Goal: Task Accomplishment & Management: Manage account settings

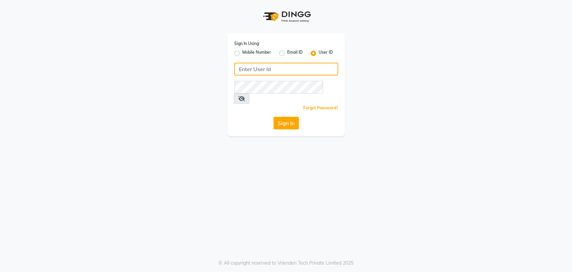
click at [253, 65] on input "Username" at bounding box center [286, 69] width 104 height 13
type input "E2829-01"
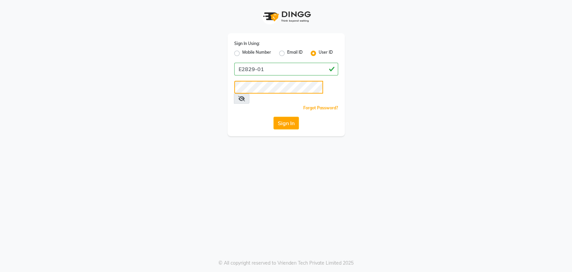
click at [274, 117] on button "Sign In" at bounding box center [286, 123] width 25 height 13
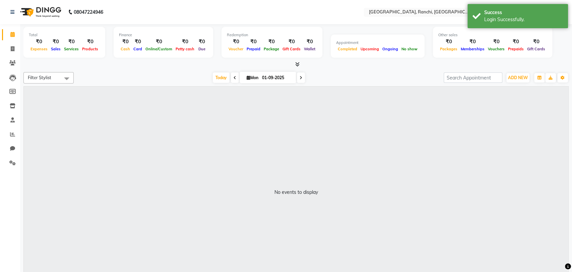
select select "en"
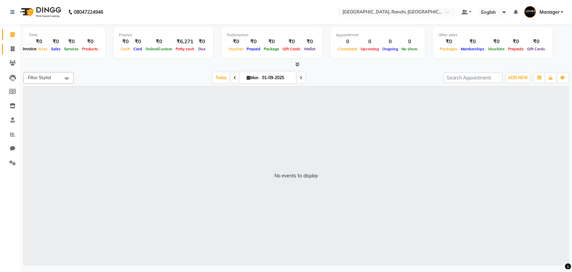
click at [10, 47] on span at bounding box center [13, 49] width 12 height 8
select select "service"
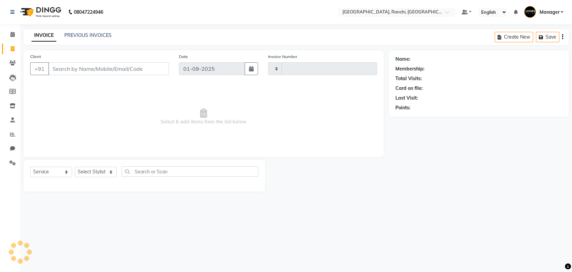
type input "1354"
select select "6463"
click at [84, 38] on div "PREVIOUS INVOICES" at bounding box center [87, 35] width 47 height 7
click at [85, 35] on link "PREVIOUS INVOICES" at bounding box center [87, 35] width 47 height 6
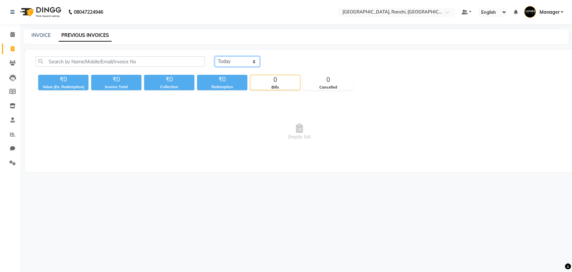
click at [229, 62] on select "[DATE] [DATE] Custom Range" at bounding box center [237, 61] width 45 height 10
click at [215, 56] on select "[DATE] [DATE] Custom Range" at bounding box center [237, 61] width 45 height 10
click at [241, 62] on select "[DATE] [DATE] Custom Range" at bounding box center [240, 62] width 50 height 10
select select "[DATE]"
click at [215, 57] on select "[DATE] [DATE] Custom Range" at bounding box center [240, 62] width 50 height 10
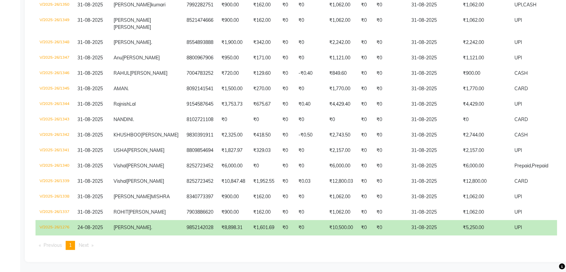
scroll to position [260, 0]
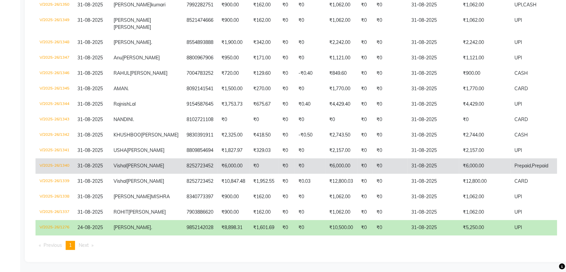
click at [183, 158] on td "8252723452" at bounding box center [200, 165] width 35 height 15
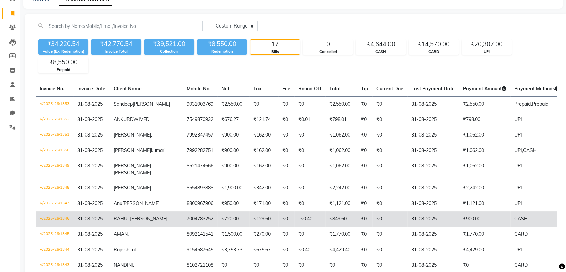
scroll to position [0, 0]
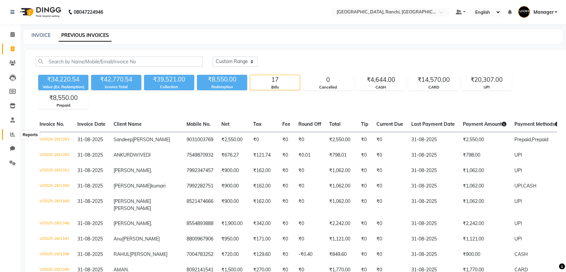
click at [11, 131] on span at bounding box center [13, 135] width 12 height 8
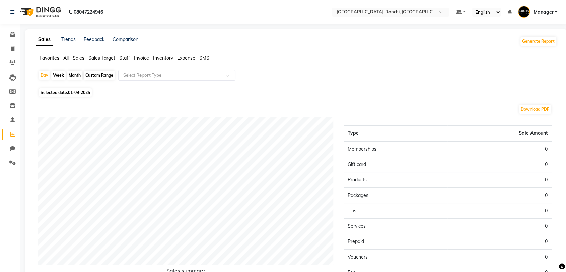
click at [75, 72] on div "Month" at bounding box center [74, 75] width 15 height 9
select select "9"
select select "2025"
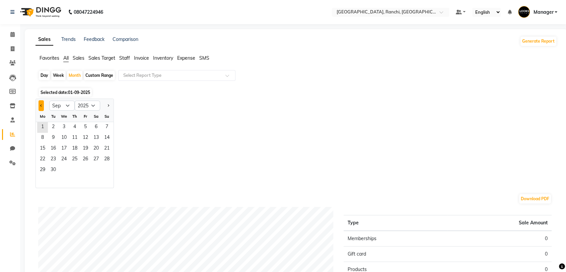
click at [43, 103] on button "Previous month" at bounding box center [41, 105] width 5 height 11
select select "8"
drag, startPoint x: 86, startPoint y: 126, endPoint x: 104, endPoint y: 172, distance: 49.7
click at [104, 172] on ngb-datepicker-month "Mo Tu We Th Fr Sa Su 1 2 3 4 5 6 7 8 9 10 11 12 13 14 15 16 17 18 19 20 21 22 2…" at bounding box center [75, 149] width 78 height 77
click at [104, 172] on span "31" at bounding box center [107, 170] width 11 height 11
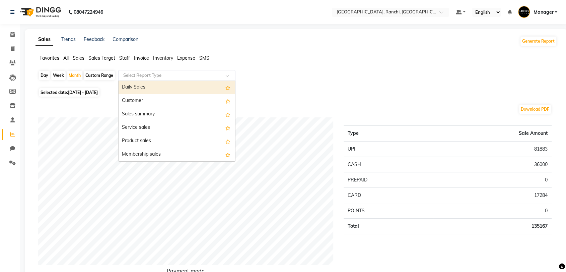
click at [143, 75] on input "text" at bounding box center [170, 75] width 97 height 7
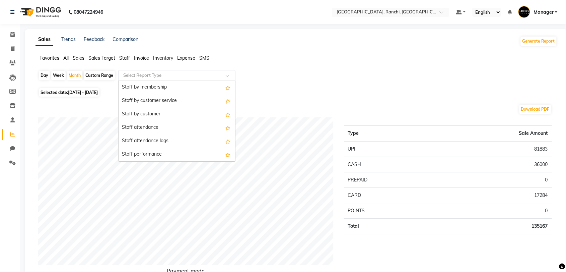
scroll to position [188, 0]
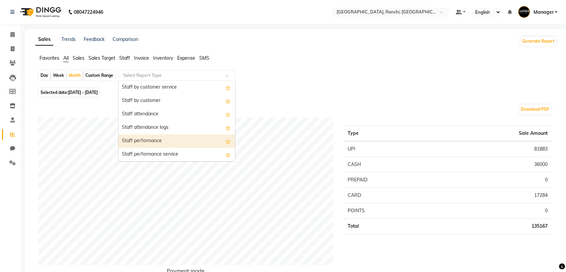
click at [200, 143] on div "Staff performance" at bounding box center [177, 140] width 117 height 13
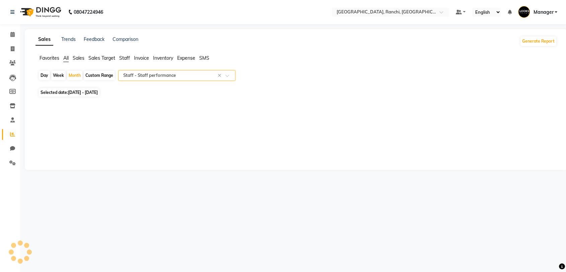
select select "full_report"
select select "csv"
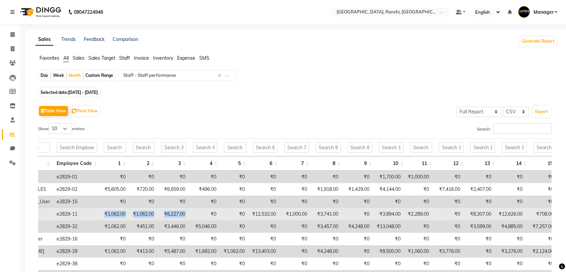
scroll to position [0, 0]
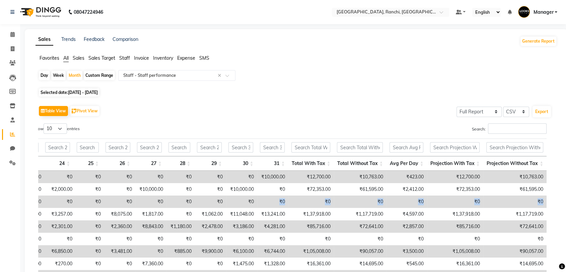
drag, startPoint x: 119, startPoint y: 211, endPoint x: 274, endPoint y: 205, distance: 154.7
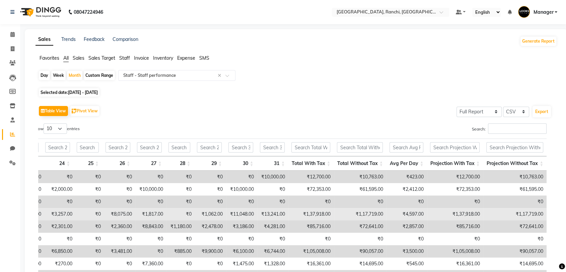
click at [282, 213] on td "₹13,241.00" at bounding box center [272, 214] width 31 height 12
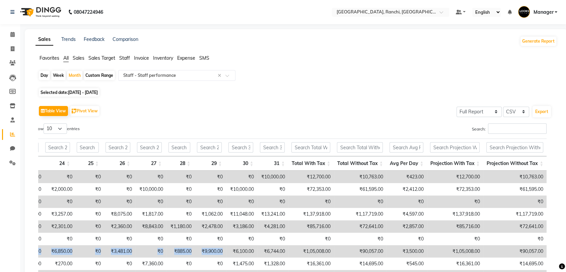
drag, startPoint x: 147, startPoint y: 248, endPoint x: 225, endPoint y: 247, distance: 77.1
click at [271, 248] on td "₹6,744.00" at bounding box center [272, 251] width 31 height 12
drag, startPoint x: 271, startPoint y: 248, endPoint x: 270, endPoint y: 253, distance: 4.9
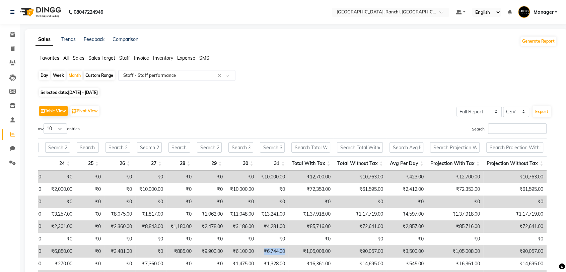
click at [270, 253] on td "₹6,744.00" at bounding box center [272, 251] width 31 height 12
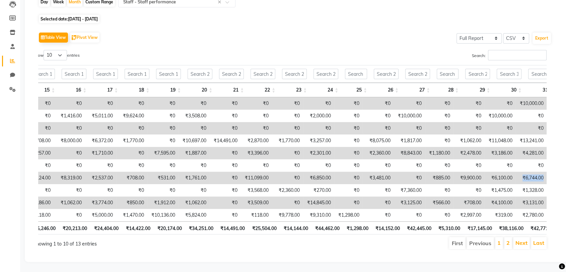
scroll to position [0, 802]
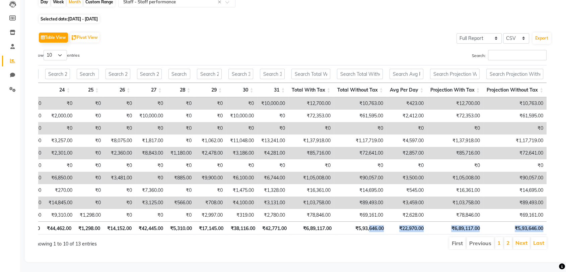
drag, startPoint x: 369, startPoint y: 231, endPoint x: 0, endPoint y: 289, distance: 373.3
click at [0, 198] on html "08047224946 Select Location × [GEOGRAPHIC_DATA], Ranchi Default Panel My Panel …" at bounding box center [283, 63] width 566 height 272
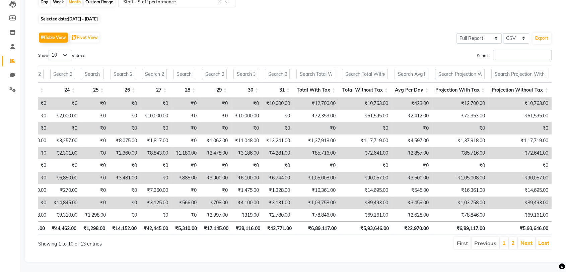
click at [163, 236] on div "Showing 1 to 10 of 13 entries" at bounding box center [142, 241] width 208 height 11
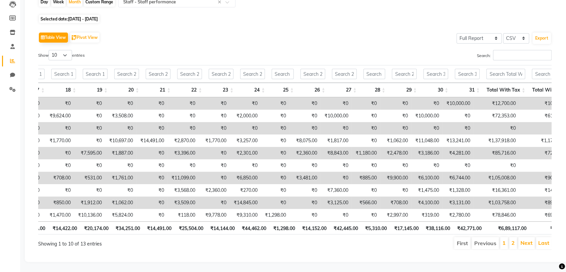
scroll to position [0, 536]
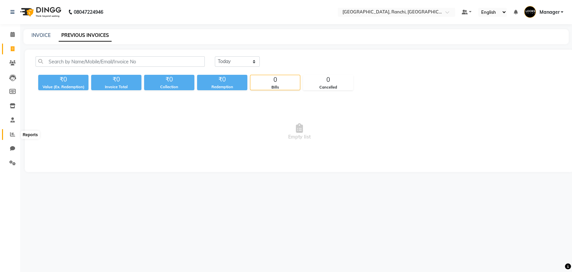
click at [13, 131] on span at bounding box center [13, 135] width 12 height 8
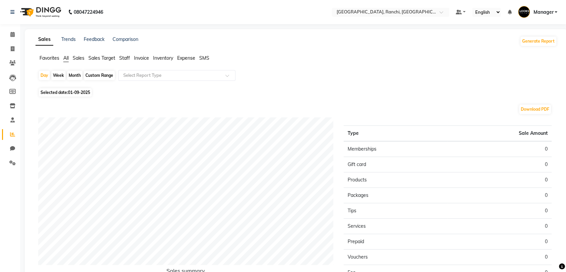
click at [75, 75] on div "Month" at bounding box center [74, 75] width 15 height 9
select select "9"
select select "2025"
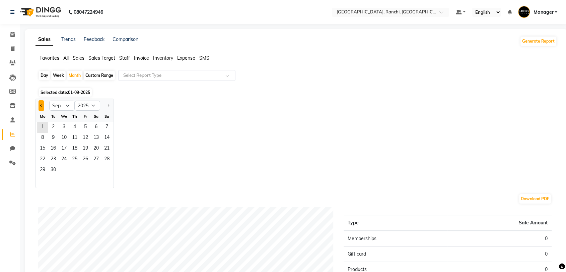
click at [42, 104] on button "Previous month" at bounding box center [41, 105] width 5 height 11
select select "8"
click at [106, 168] on span "31" at bounding box center [107, 170] width 11 height 11
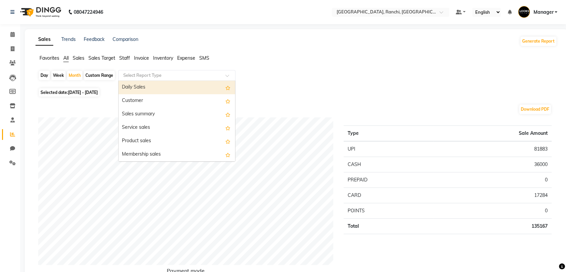
click at [134, 76] on input "text" at bounding box center [170, 75] width 97 height 7
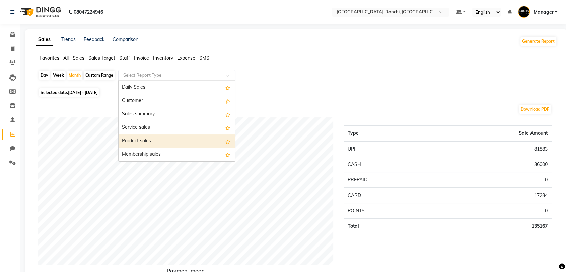
click at [137, 139] on div "Product sales" at bounding box center [177, 140] width 117 height 13
select select "full_report"
select select "csv"
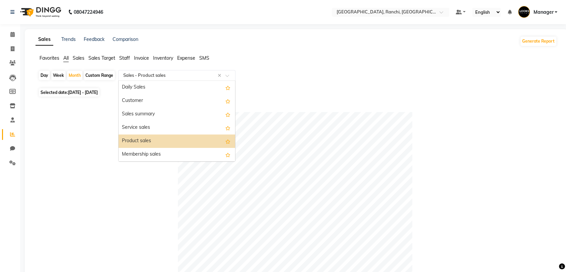
click at [226, 74] on span at bounding box center [230, 77] width 8 height 7
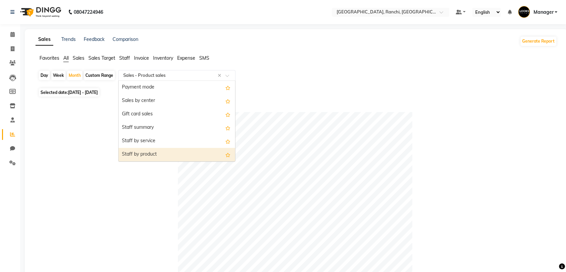
click at [181, 158] on div "Staff by product" at bounding box center [177, 154] width 117 height 13
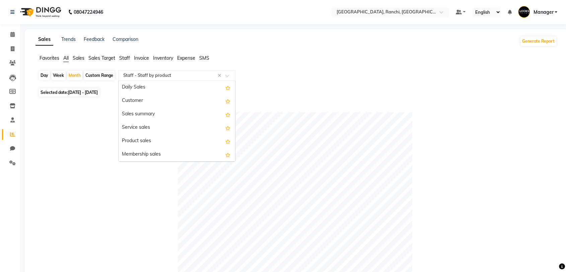
scroll to position [161, 0]
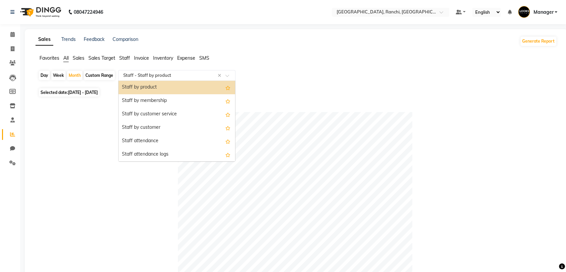
click at [196, 77] on input "text" at bounding box center [170, 75] width 97 height 7
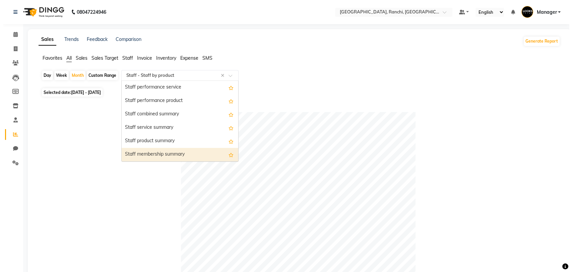
scroll to position [268, 0]
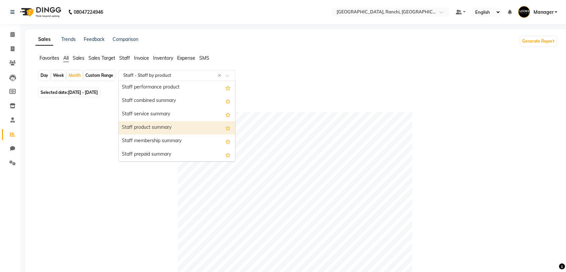
click at [151, 130] on div "Staff product summary" at bounding box center [177, 127] width 117 height 13
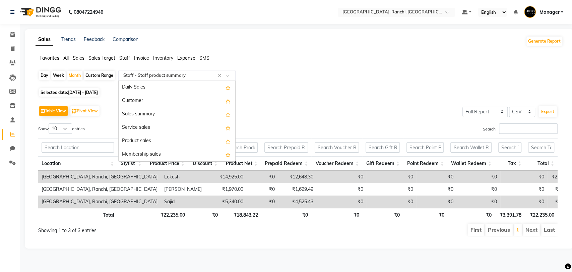
scroll to position [308, 0]
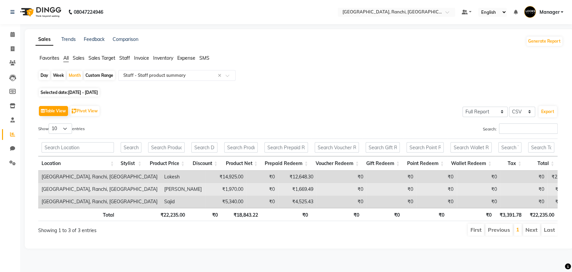
click at [161, 188] on td "[PERSON_NAME]" at bounding box center [183, 189] width 44 height 12
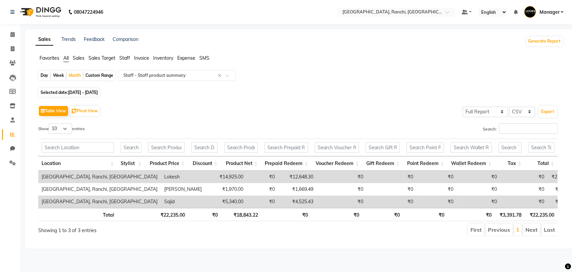
click at [161, 176] on td "Lokesh" at bounding box center [183, 177] width 44 height 12
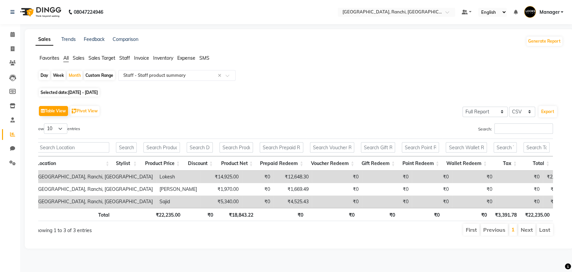
scroll to position [0, 5]
click at [200, 179] on td "₹14,925.00" at bounding box center [221, 177] width 42 height 12
drag, startPoint x: 180, startPoint y: 174, endPoint x: 223, endPoint y: 176, distance: 42.6
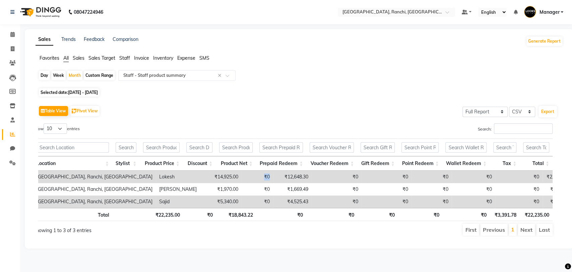
click at [223, 176] on tr "[GEOGRAPHIC_DATA], Ranchi, [GEOGRAPHIC_DATA] [PERSON_NAME] ₹14,925.00 ₹0 ₹12,64…" at bounding box center [317, 177] width 569 height 12
click at [221, 234] on div "Showing 1 to 3 of 3 entries" at bounding box center [138, 229] width 221 height 13
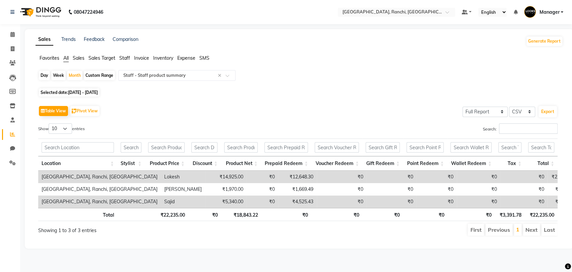
click at [260, 221] on div "Total ₹22,235.00 ₹0 ₹18,843.22 ₹0 ₹0 ₹0 ₹0 ₹0 ₹3,391.78 ₹22,235.00" at bounding box center [298, 215] width 520 height 15
click at [531, 228] on li "Next" at bounding box center [531, 230] width 17 height 12
click at [519, 232] on link "1" at bounding box center [517, 229] width 3 height 7
click at [338, 120] on div "Table View Pivot View Select Full Report Filtered Report Select CSV PDF Export …" at bounding box center [298, 170] width 520 height 132
click at [228, 109] on div "Table View Pivot View Select Full Report Filtered Report Select CSV PDF Export" at bounding box center [298, 111] width 520 height 14
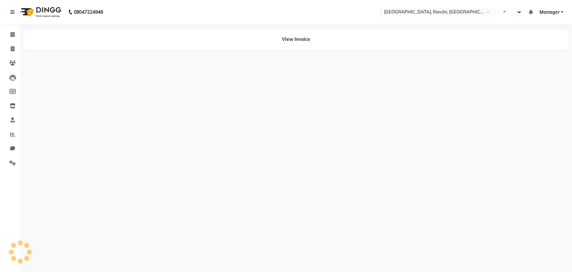
select select "en"
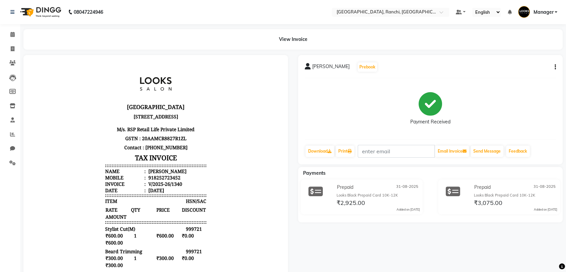
click at [554, 64] on button "button" at bounding box center [554, 67] width 4 height 7
click at [526, 69] on div "Edit Item Staff" at bounding box center [522, 71] width 46 height 8
select select
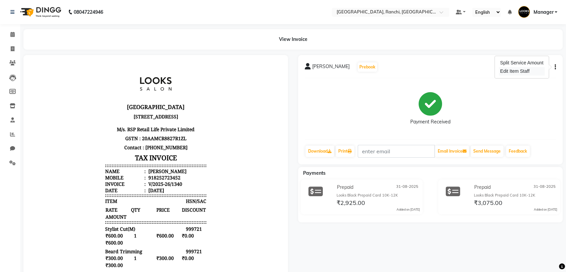
select select
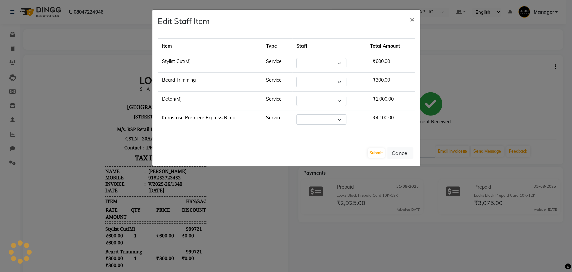
select select "63420"
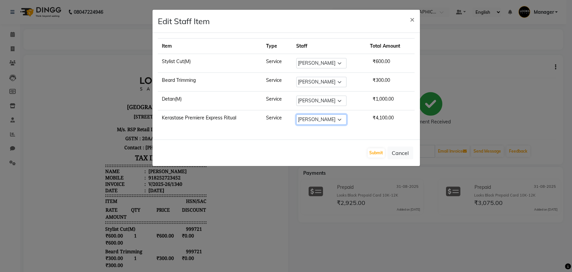
click at [324, 116] on select "Select Aman Anjana COUNTER_SALES Gautam_pdct Lokesh Manager Pravin Priyanka_ACC…" at bounding box center [321, 119] width 50 height 10
select select "49644"
click at [296, 114] on select "Select Aman Anjana COUNTER_SALES Gautam_pdct Lokesh Manager Pravin Priyanka_ACC…" at bounding box center [321, 119] width 50 height 10
click at [376, 153] on button "Submit" at bounding box center [376, 152] width 17 height 9
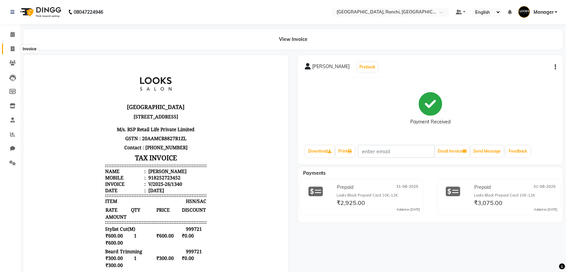
click at [15, 46] on span at bounding box center [13, 49] width 12 height 8
select select "6463"
select select "service"
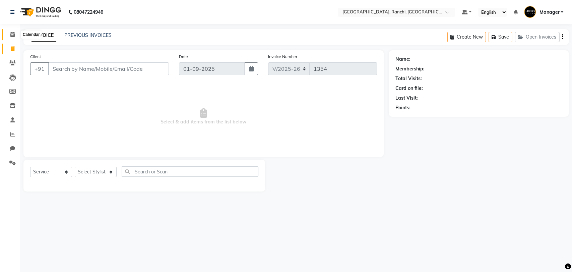
click at [12, 36] on icon at bounding box center [12, 34] width 4 height 5
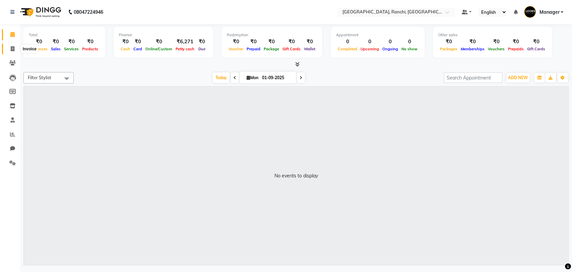
click at [12, 45] on span at bounding box center [13, 49] width 12 height 8
select select "service"
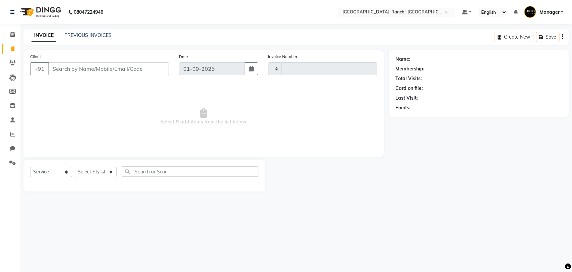
type input "1354"
select select "6463"
click at [88, 42] on div "INVOICE PREVIOUS INVOICES Create New Save Open Invoices" at bounding box center [295, 37] width 545 height 16
click at [82, 34] on link "PREVIOUS INVOICES" at bounding box center [87, 35] width 47 height 6
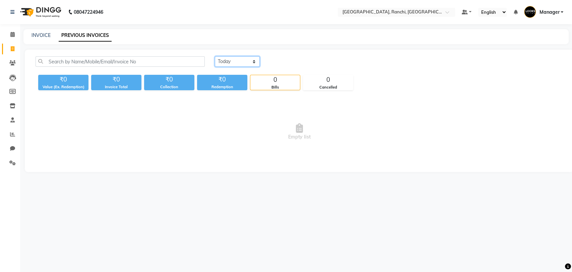
click at [231, 64] on select "[DATE] [DATE] Custom Range" at bounding box center [237, 61] width 45 height 10
click at [215, 56] on select "[DATE] [DATE] Custom Range" at bounding box center [237, 61] width 45 height 10
click at [233, 62] on select "[DATE] [DATE] Custom Range" at bounding box center [240, 62] width 50 height 10
select select "[DATE]"
click at [215, 57] on select "[DATE] [DATE] Custom Range" at bounding box center [240, 62] width 50 height 10
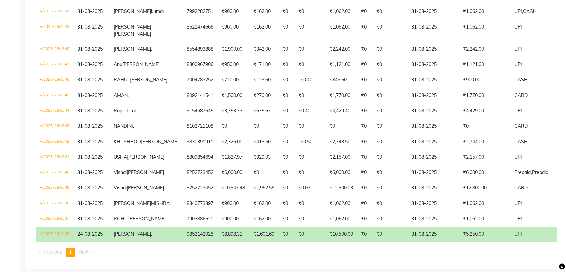
scroll to position [256, 0]
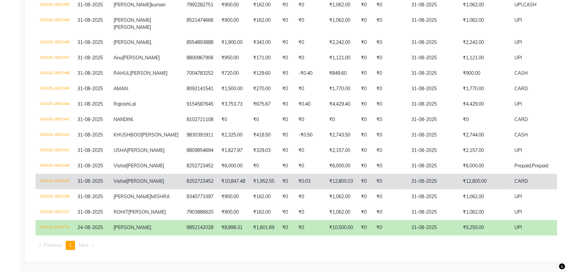
click at [325, 174] on td "₹12,800.03" at bounding box center [341, 181] width 32 height 15
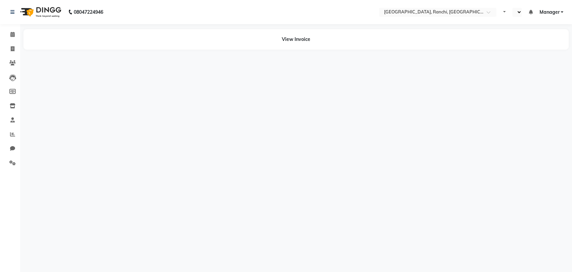
select select "en"
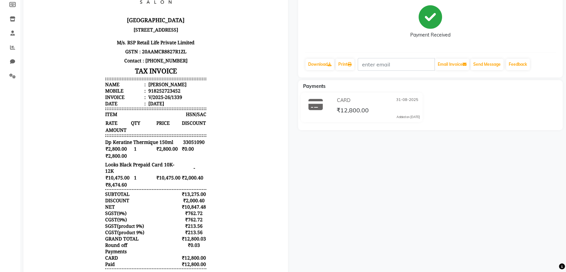
scroll to position [89, 0]
